Goal: Information Seeking & Learning: Learn about a topic

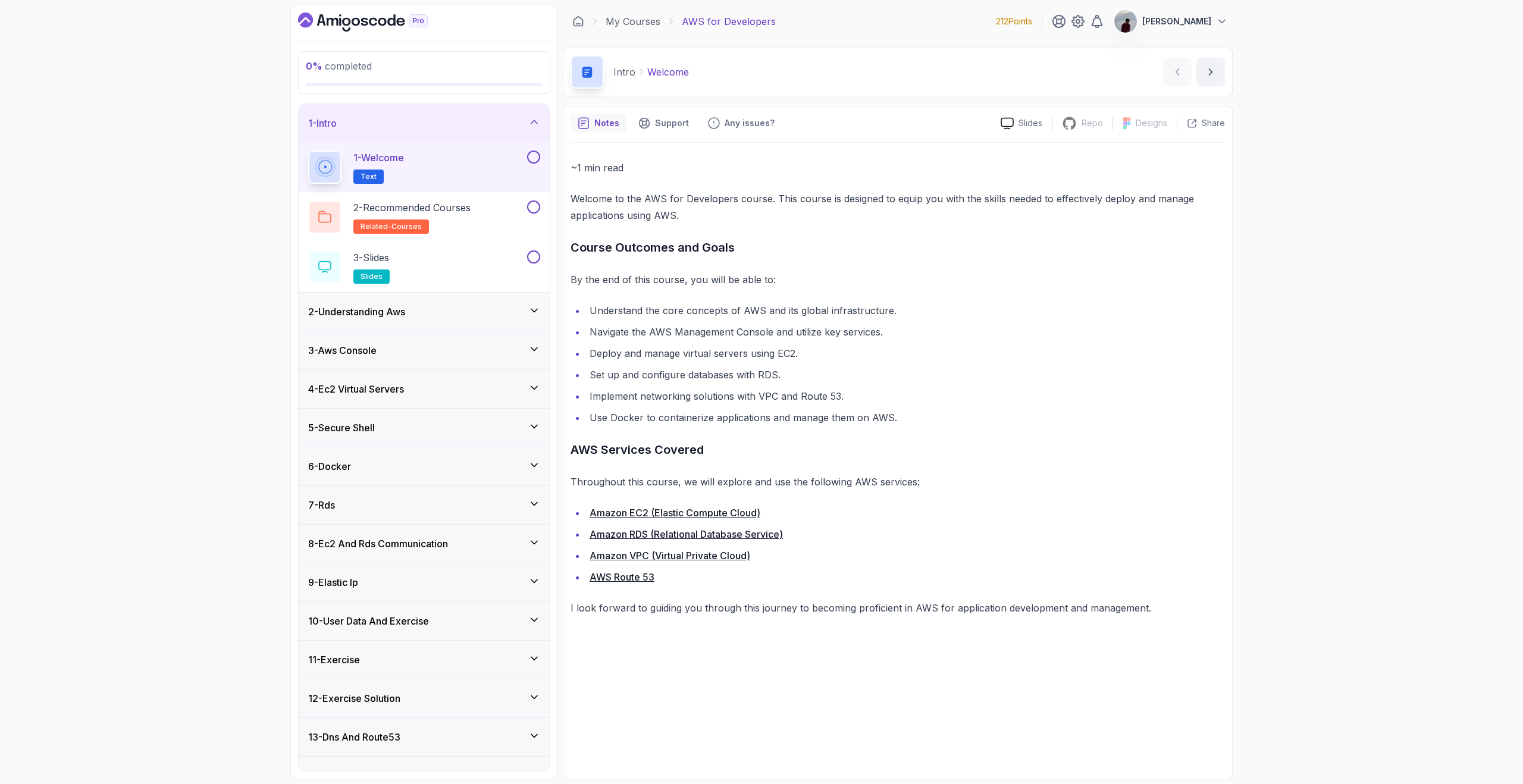
click at [717, 511] on link "Amazon EC2 (Elastic Compute Cloud)" at bounding box center [675, 513] width 171 height 12
click at [1218, 68] on button "next content" at bounding box center [1210, 72] width 28 height 28
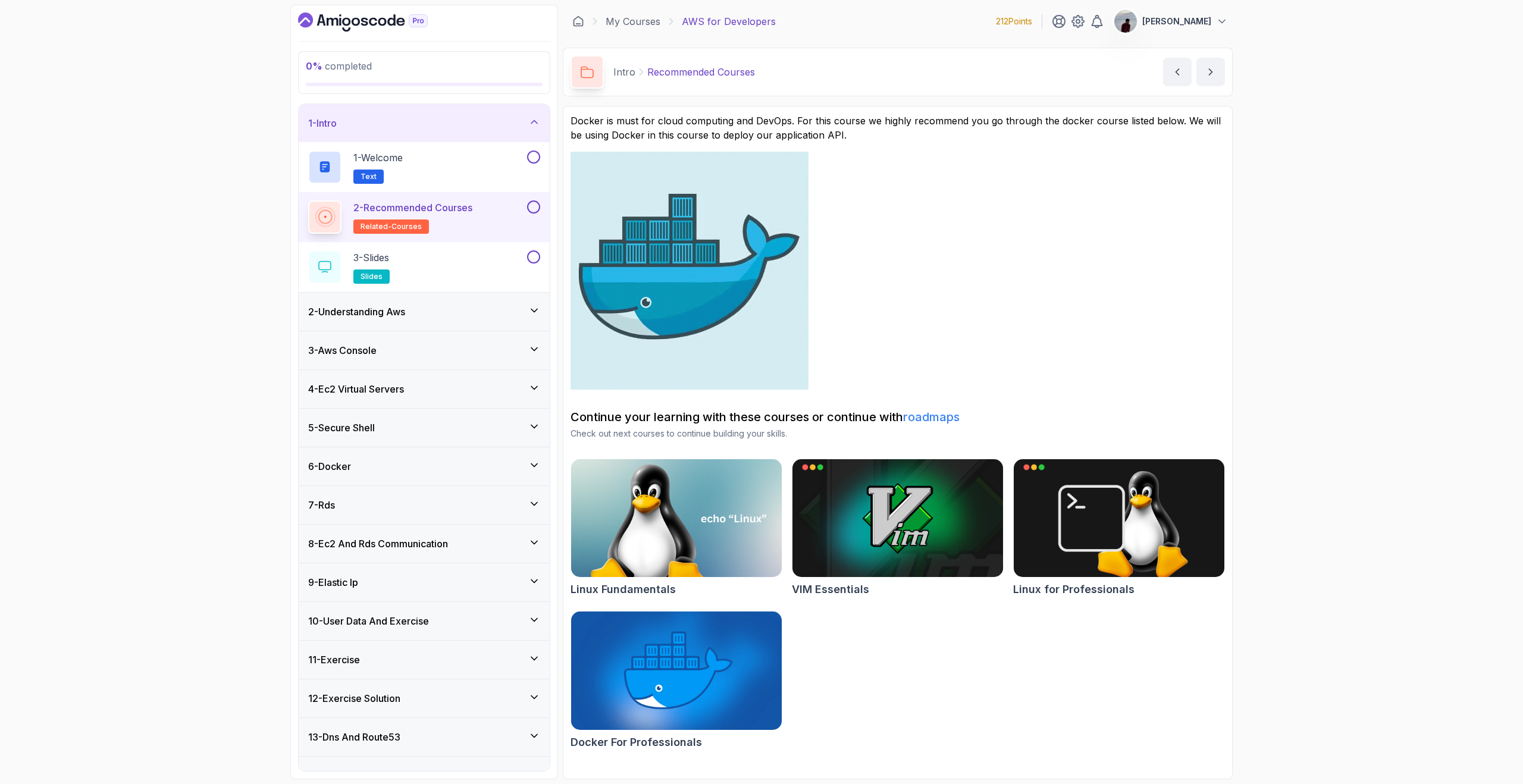
click at [1119, 232] on link at bounding box center [898, 270] width 655 height 238
click at [1433, 235] on div "0 % completed 1 - Intro 1 - Welcome Text 2 - Recommended Courses related-course…" at bounding box center [762, 392] width 1523 height 784
click at [1213, 80] on button "next content" at bounding box center [1210, 72] width 28 height 28
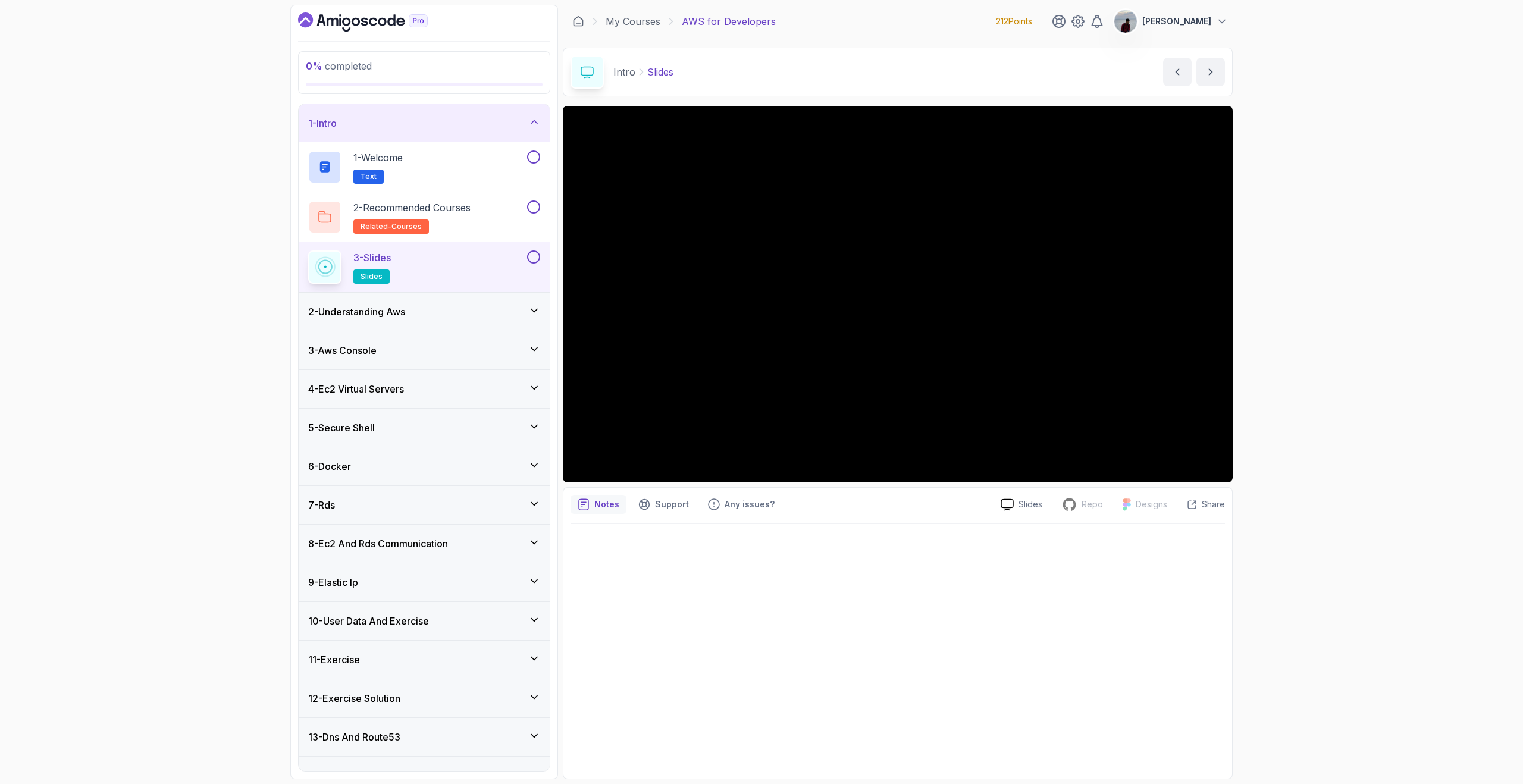
scroll to position [24, 0]
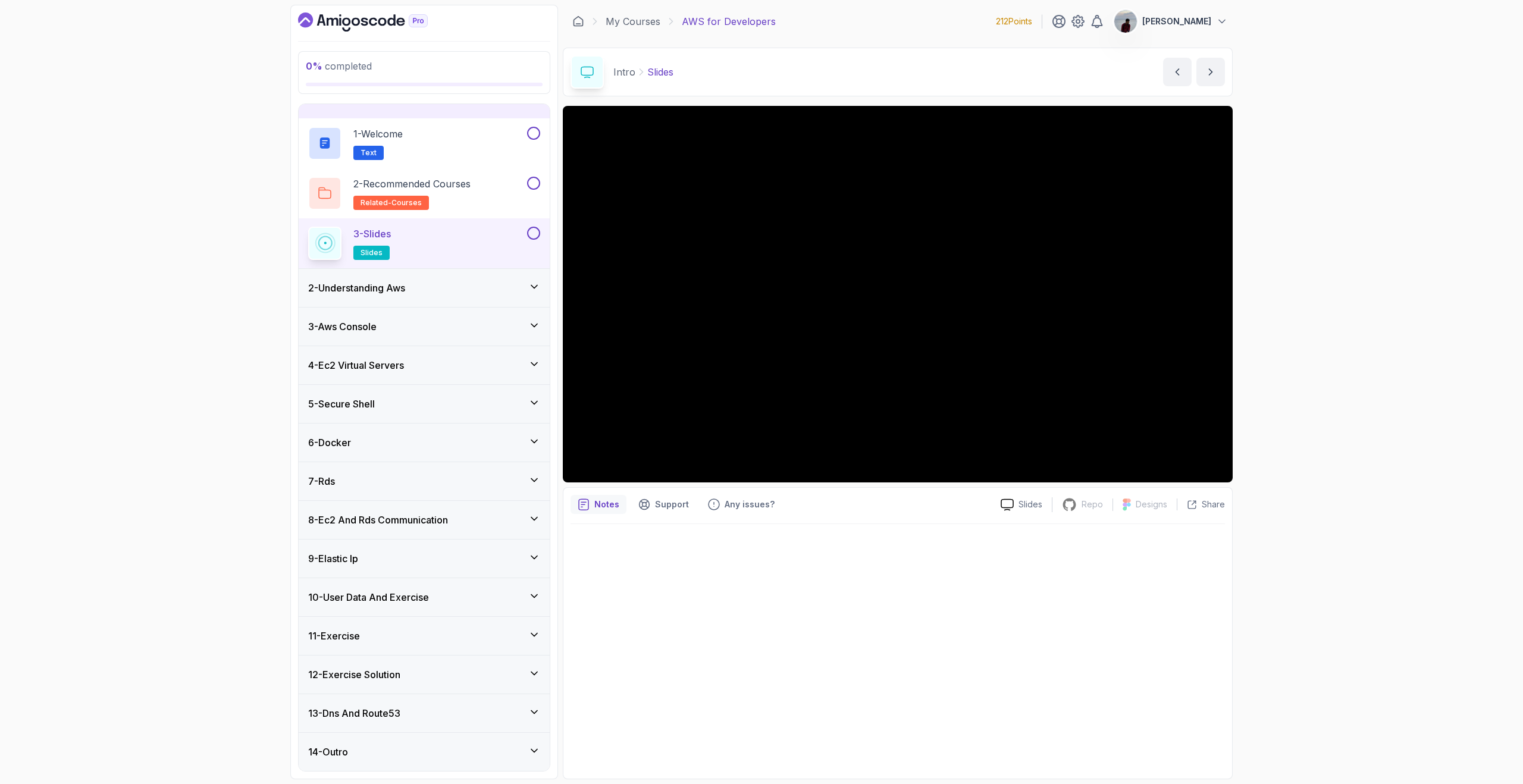
click at [1342, 185] on div "0 % completed 1 - Intro 1 - Welcome Text 2 - Recommended Courses related-course…" at bounding box center [762, 392] width 1523 height 784
